Goal: Information Seeking & Learning: Learn about a topic

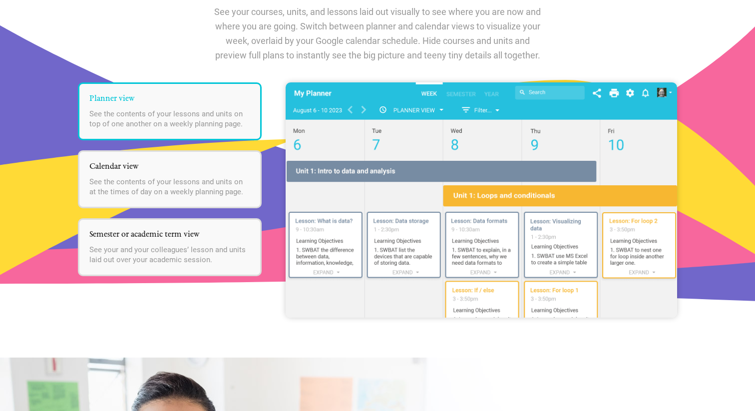
scroll to position [1271, 0]
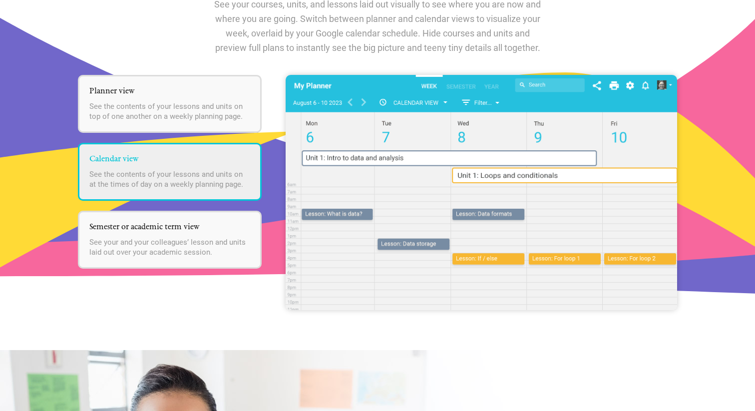
click at [156, 169] on p "See the contents of your lessons and units on at the times of day on a weekly p…" at bounding box center [169, 179] width 161 height 20
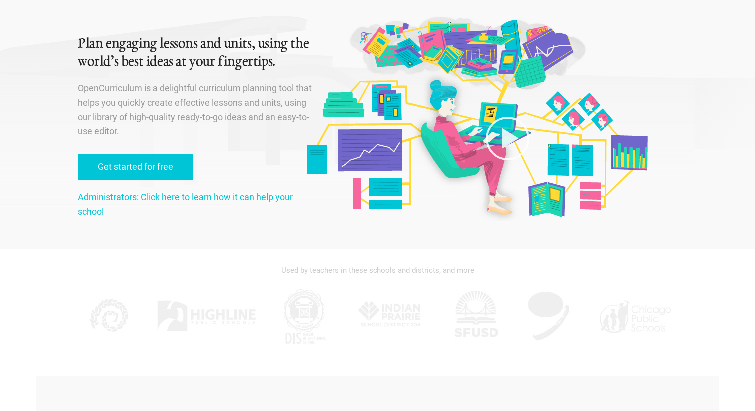
scroll to position [0, 0]
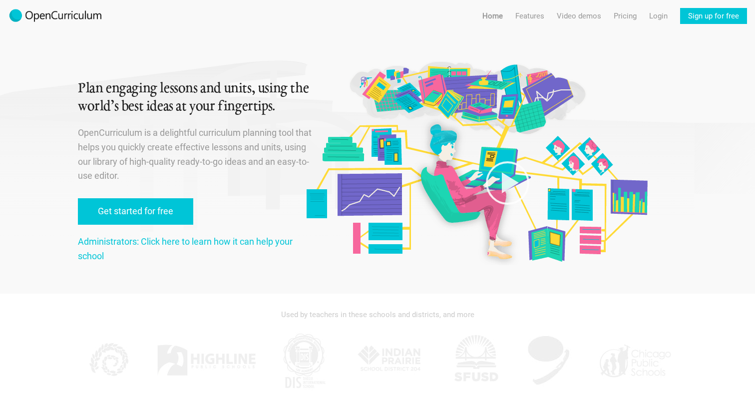
click at [565, 24] on header "Menu Home Features Features For teachers Features For administrators Video demo…" at bounding box center [377, 13] width 755 height 27
click at [569, 16] on link "Video demos" at bounding box center [579, 16] width 44 height 16
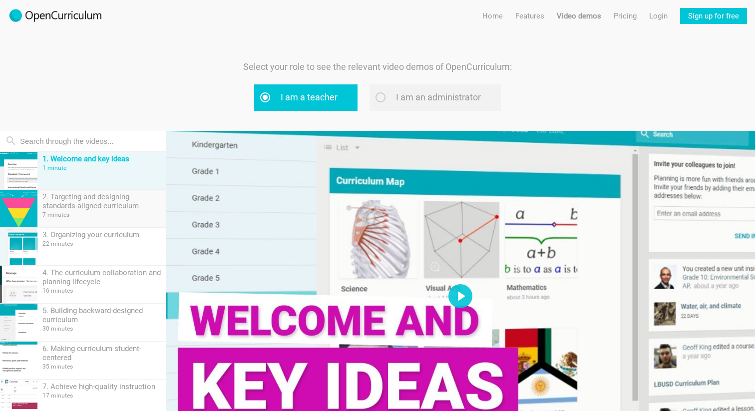
click at [104, 210] on div "2. Targeting and designing standards-aligned curriculum 7 minutes" at bounding box center [101, 208] width 129 height 37
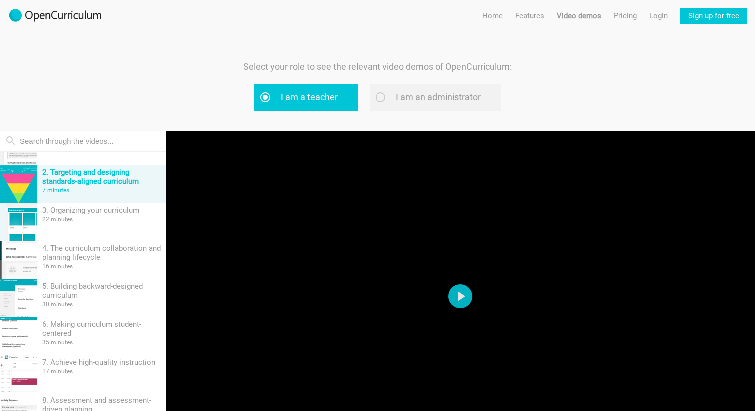
scroll to position [26, 0]
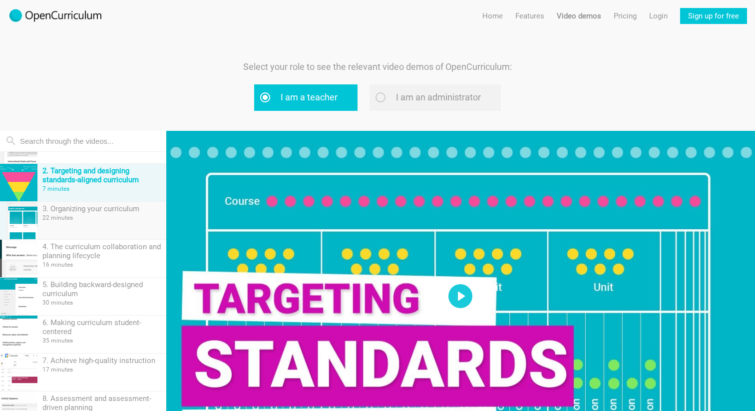
click at [102, 223] on div "3. Organizing your curriculum 22 minutes" at bounding box center [101, 220] width 129 height 37
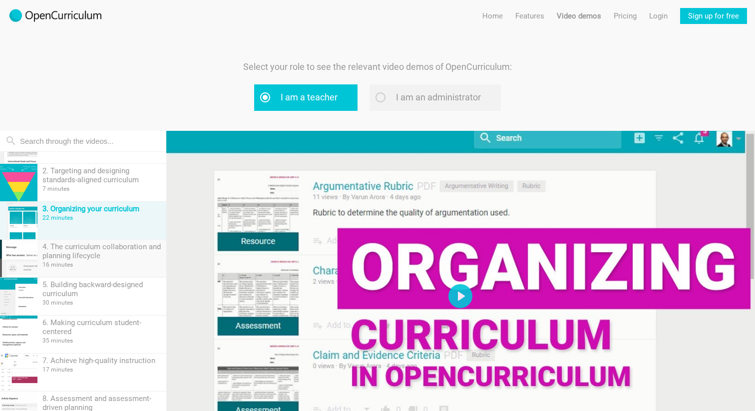
click at [101, 257] on div "4. The curriculum collaboration and planning lifecycle" at bounding box center [101, 251] width 119 height 18
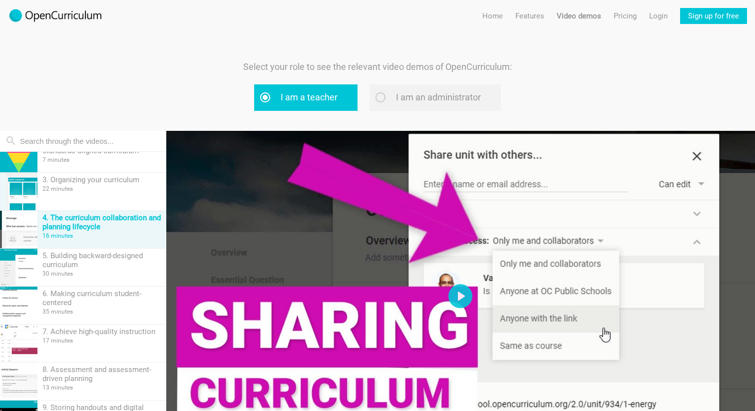
scroll to position [62, 0]
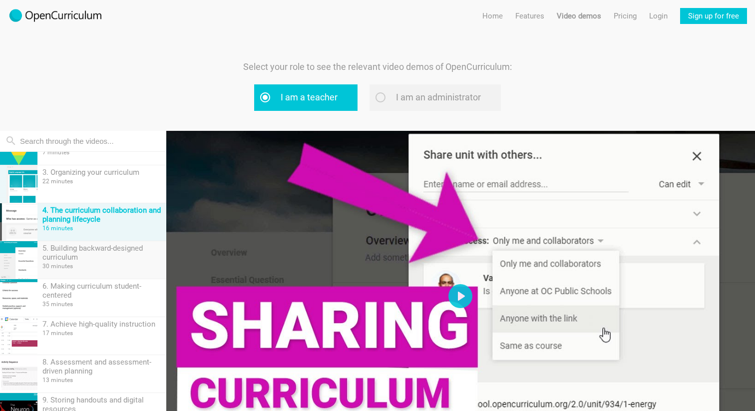
click at [98, 263] on div "30 minutes" at bounding box center [101, 266] width 119 height 7
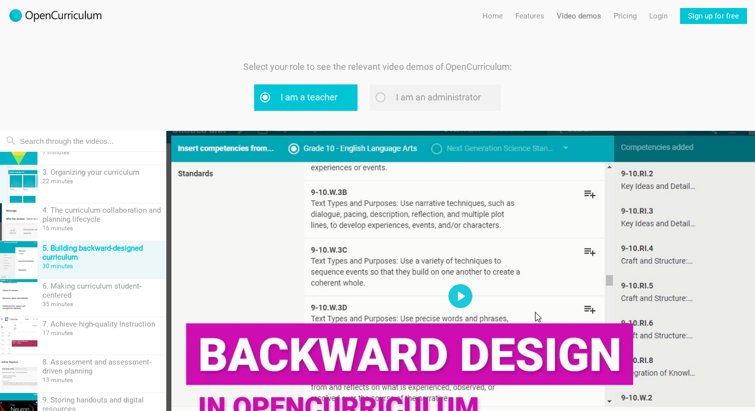
scroll to position [69, 0]
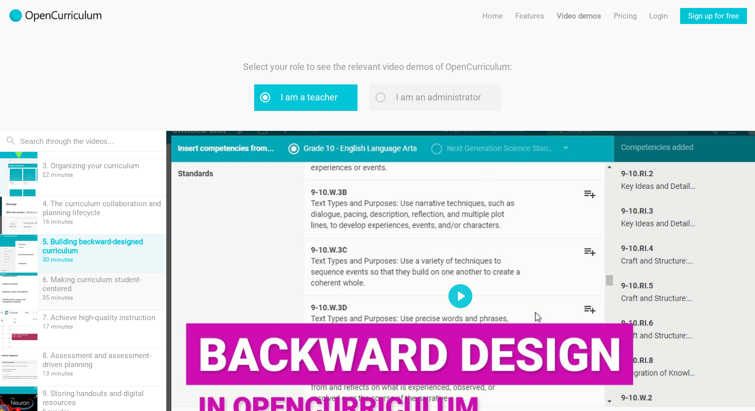
click at [100, 275] on div "6. Making curriculum student-centered" at bounding box center [101, 284] width 119 height 18
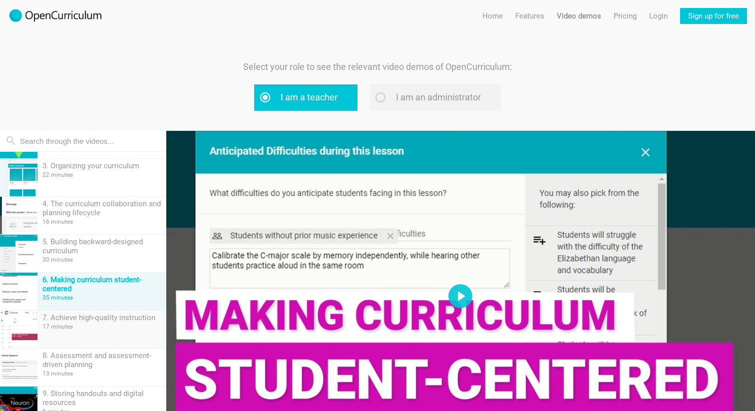
click at [99, 333] on div "7. Achieve high-quality instruction 17 minutes" at bounding box center [101, 329] width 129 height 37
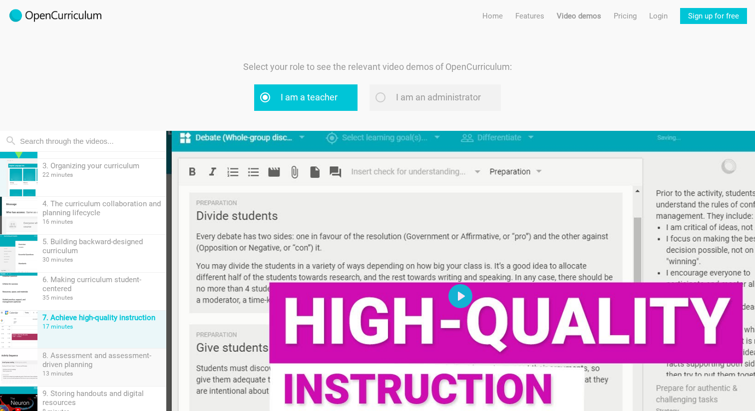
click at [96, 367] on div "8. Assessment and assessment-driven planning" at bounding box center [101, 360] width 119 height 18
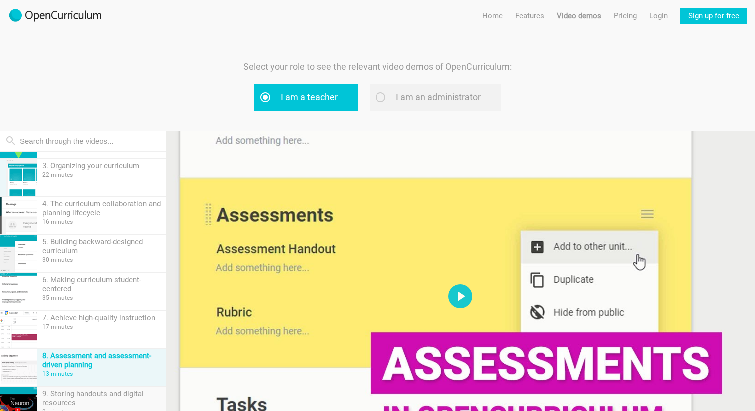
click at [96, 402] on div "9. Storing handouts and digital resources" at bounding box center [101, 398] width 119 height 18
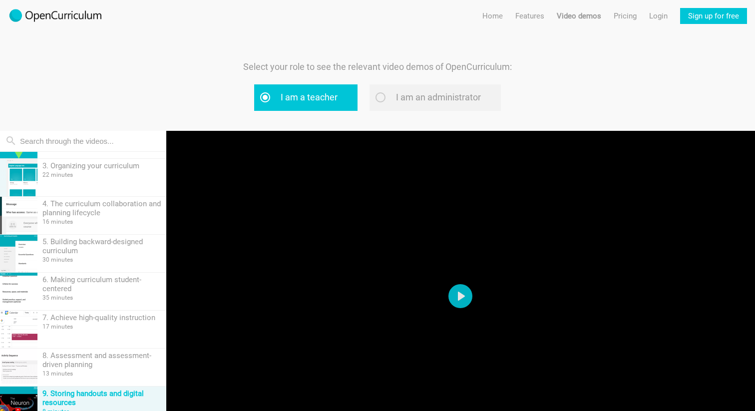
scroll to position [0, 0]
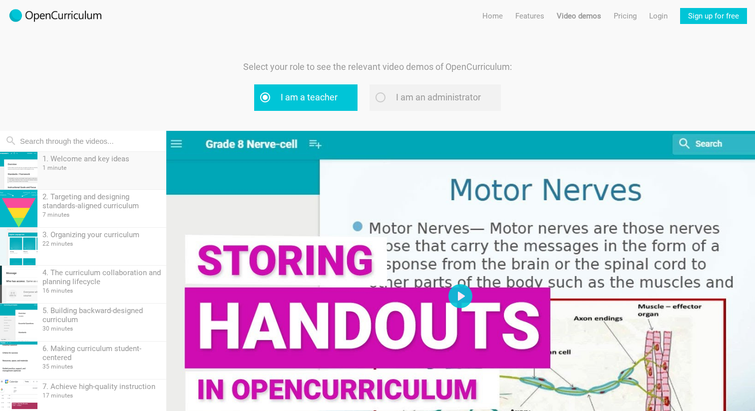
click at [88, 183] on div "1. Welcome and key ideas 1 minute" at bounding box center [101, 170] width 129 height 37
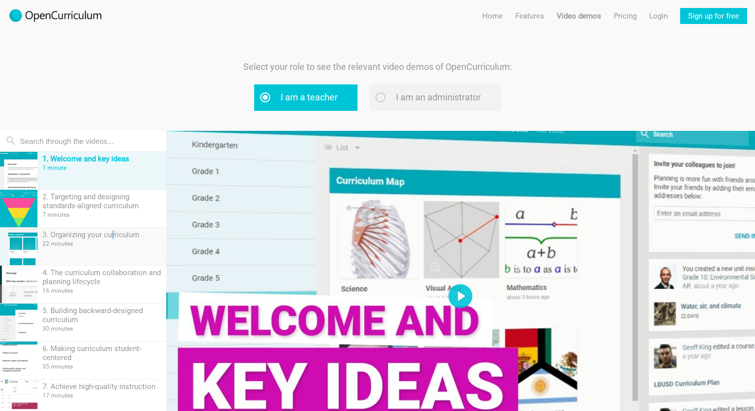
click at [113, 239] on div "3. Organizing your curriculum" at bounding box center [101, 234] width 119 height 9
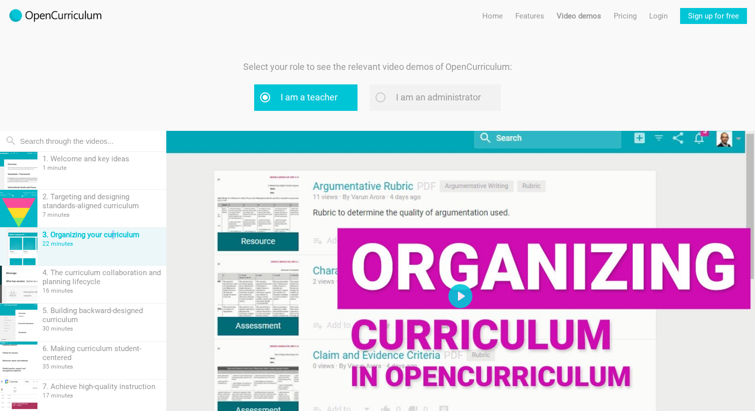
click at [309, 250] on div at bounding box center [460, 296] width 589 height 331
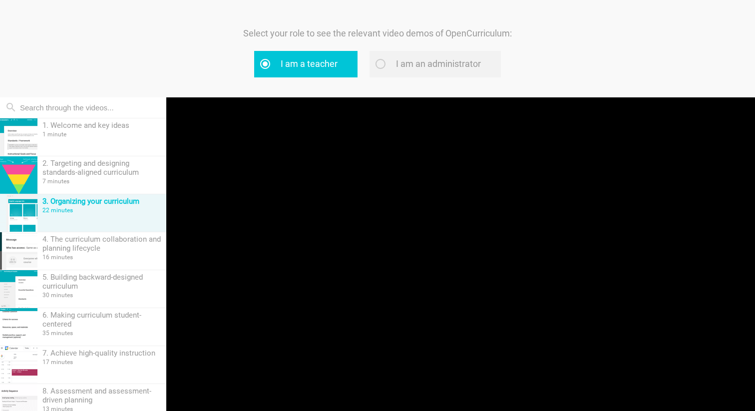
scroll to position [93, 0]
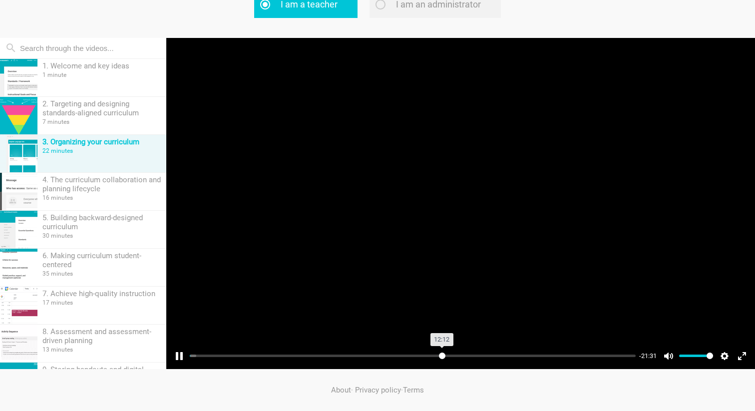
click at [442, 353] on input "Seek" at bounding box center [413, 355] width 446 height 9
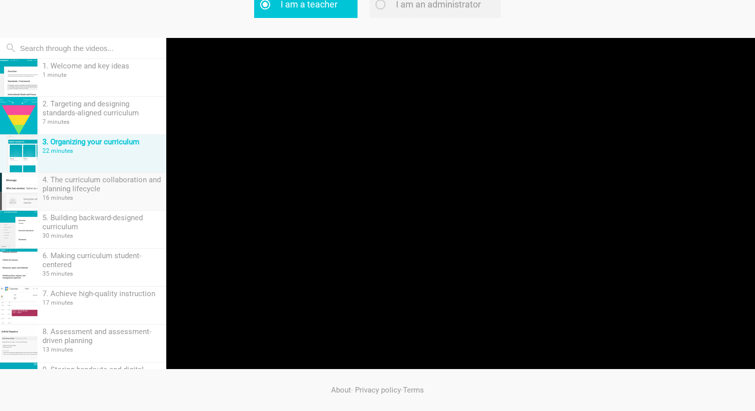
type input "56.7"
click at [104, 189] on div "4. The curriculum collaboration and planning lifecycle" at bounding box center [101, 184] width 119 height 18
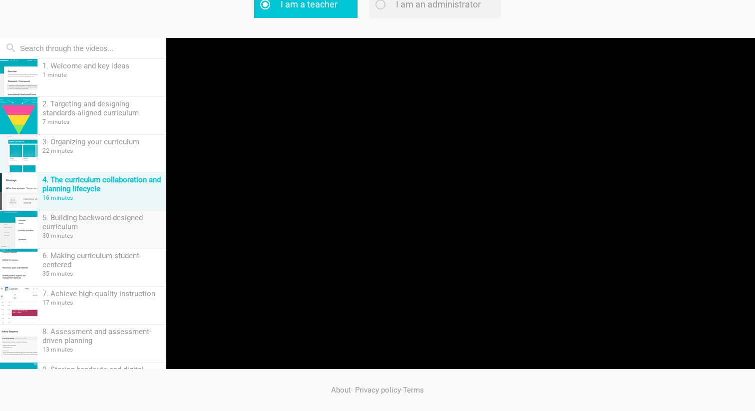
scroll to position [0, 0]
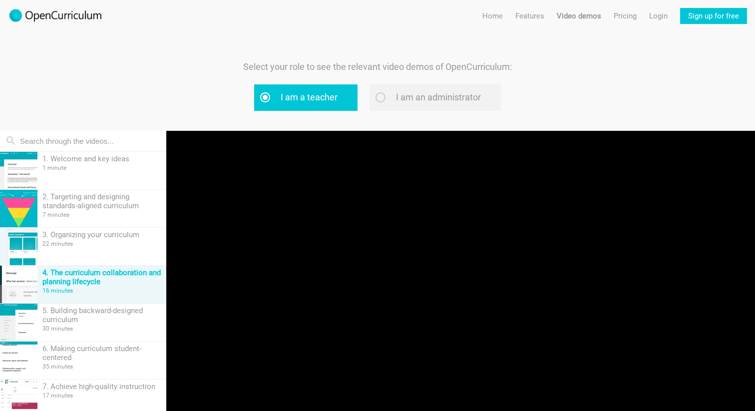
type input "0.19"
